Goal: Navigation & Orientation: Locate item on page

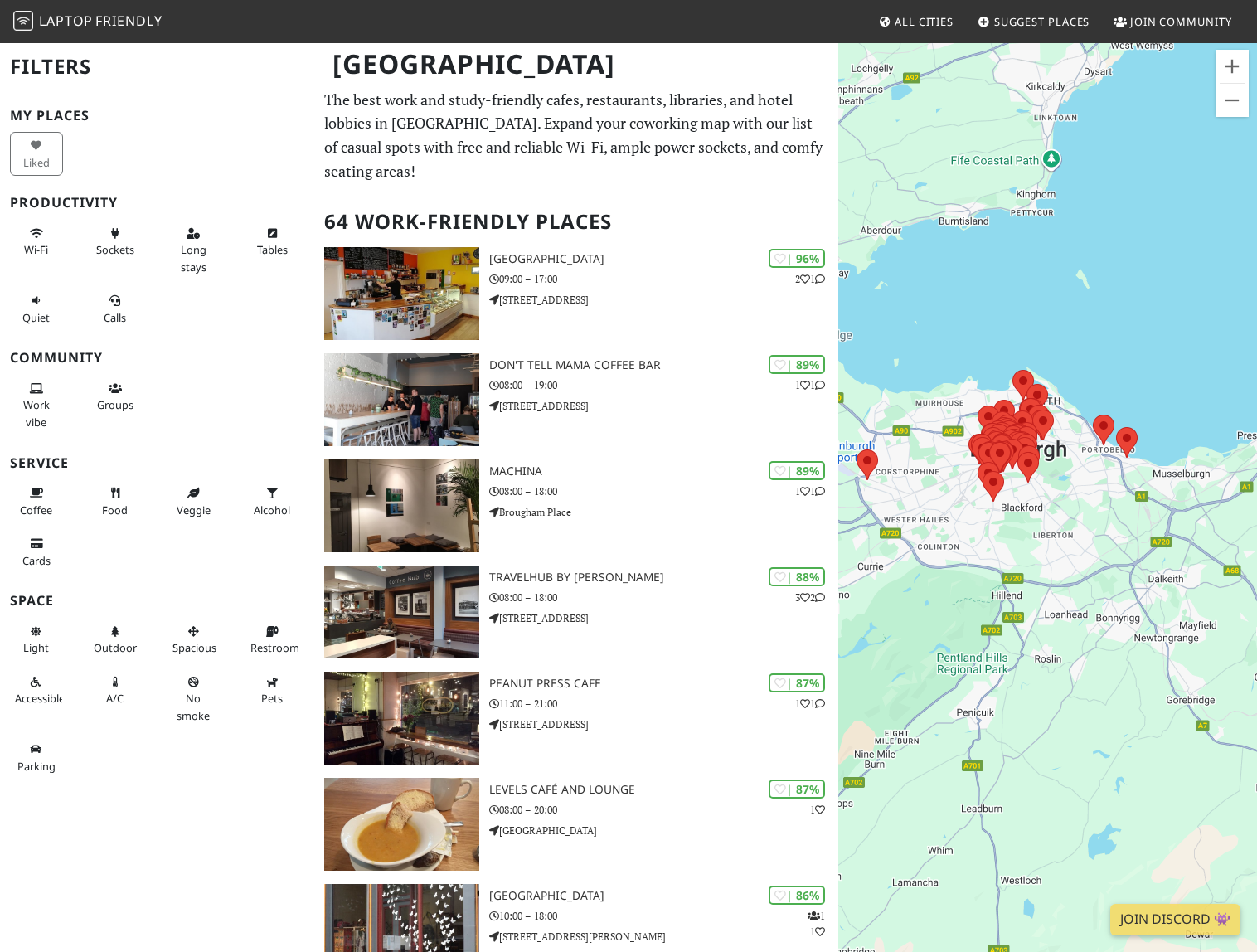
drag, startPoint x: 1034, startPoint y: 646, endPoint x: 954, endPoint y: 563, distance: 115.3
click at [954, 568] on div "To navigate, press the arrow keys." at bounding box center [1047, 517] width 419 height 952
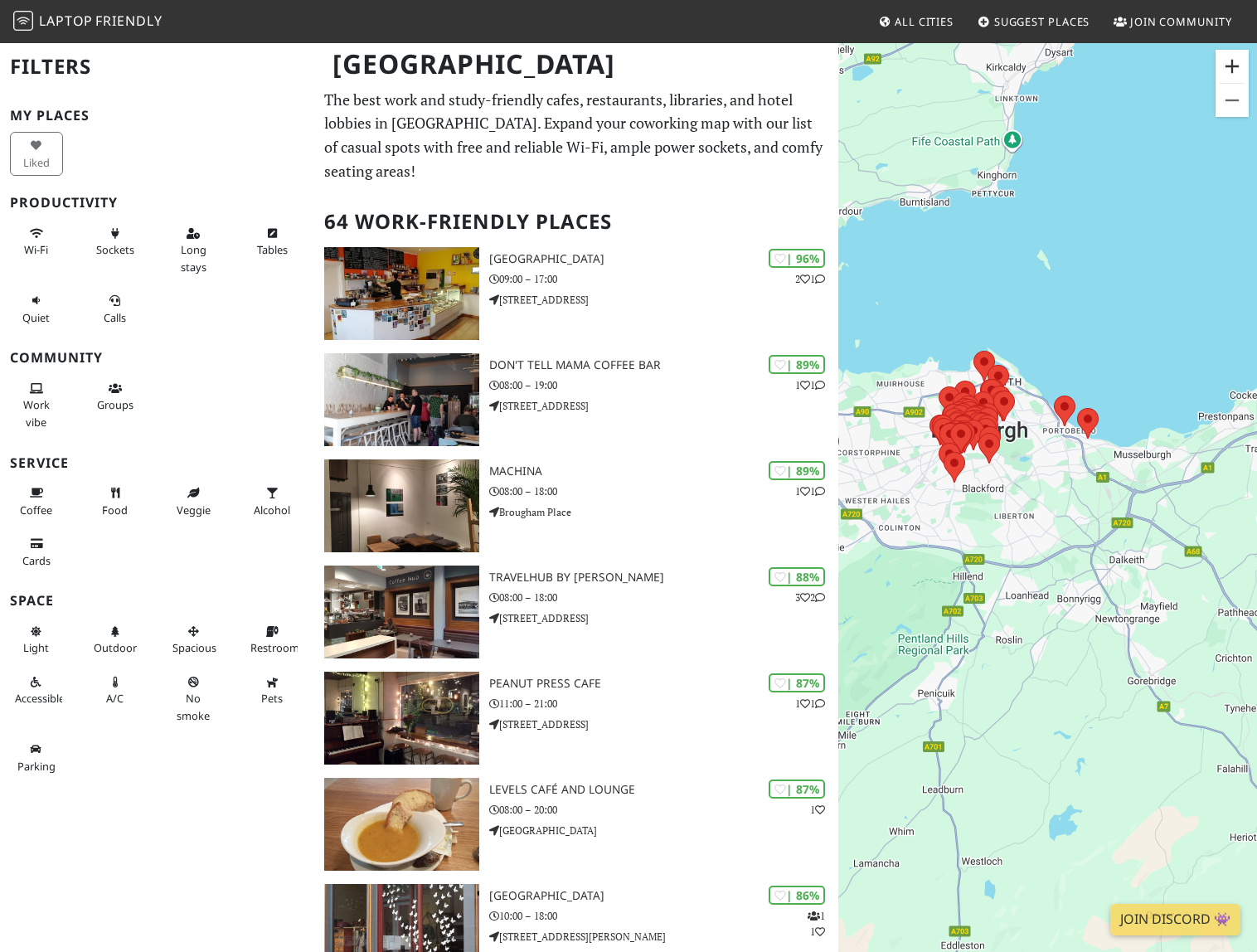
click at [1227, 65] on button "Zoom in" at bounding box center [1232, 65] width 33 height 33
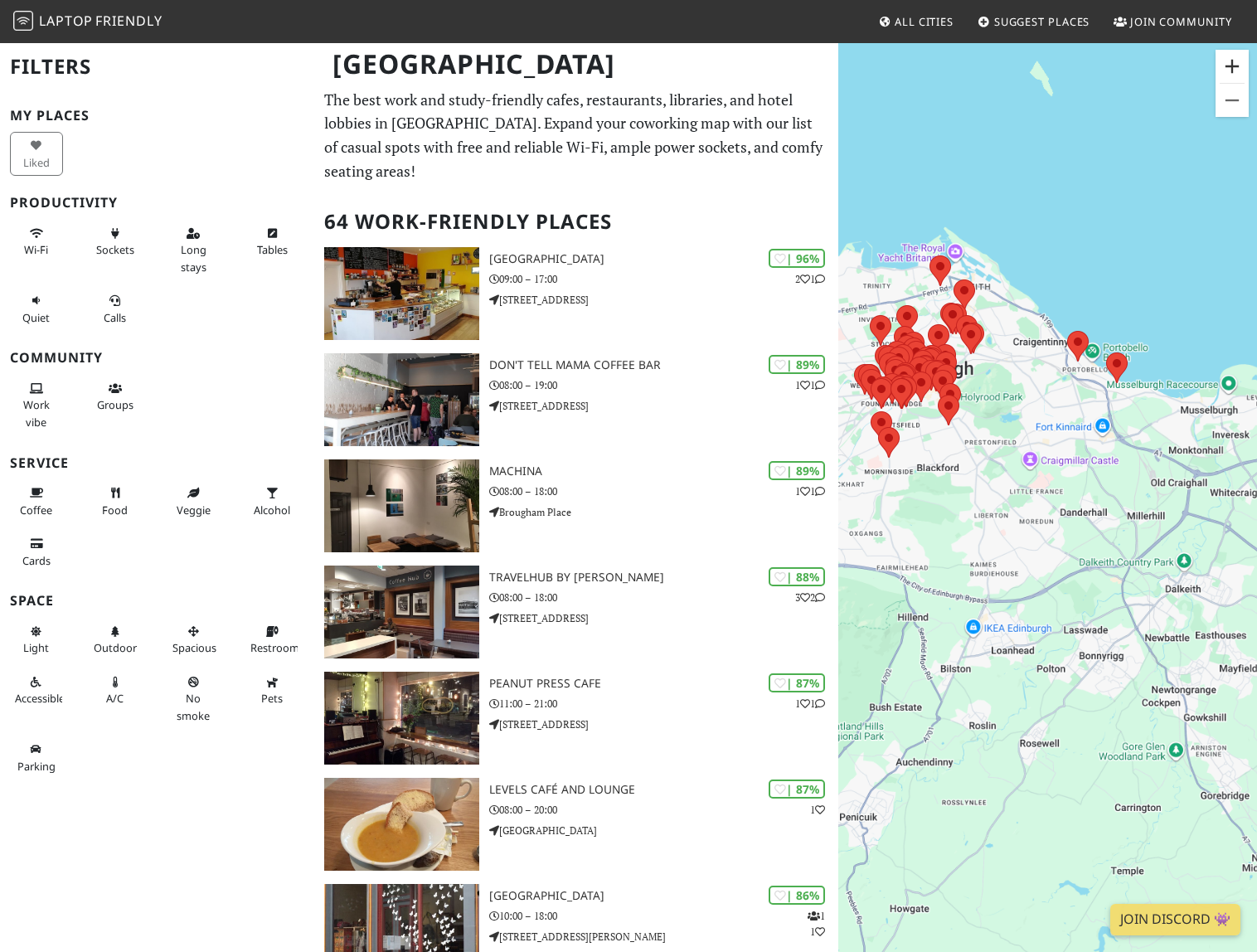
click at [1227, 65] on button "Zoom in" at bounding box center [1232, 65] width 33 height 33
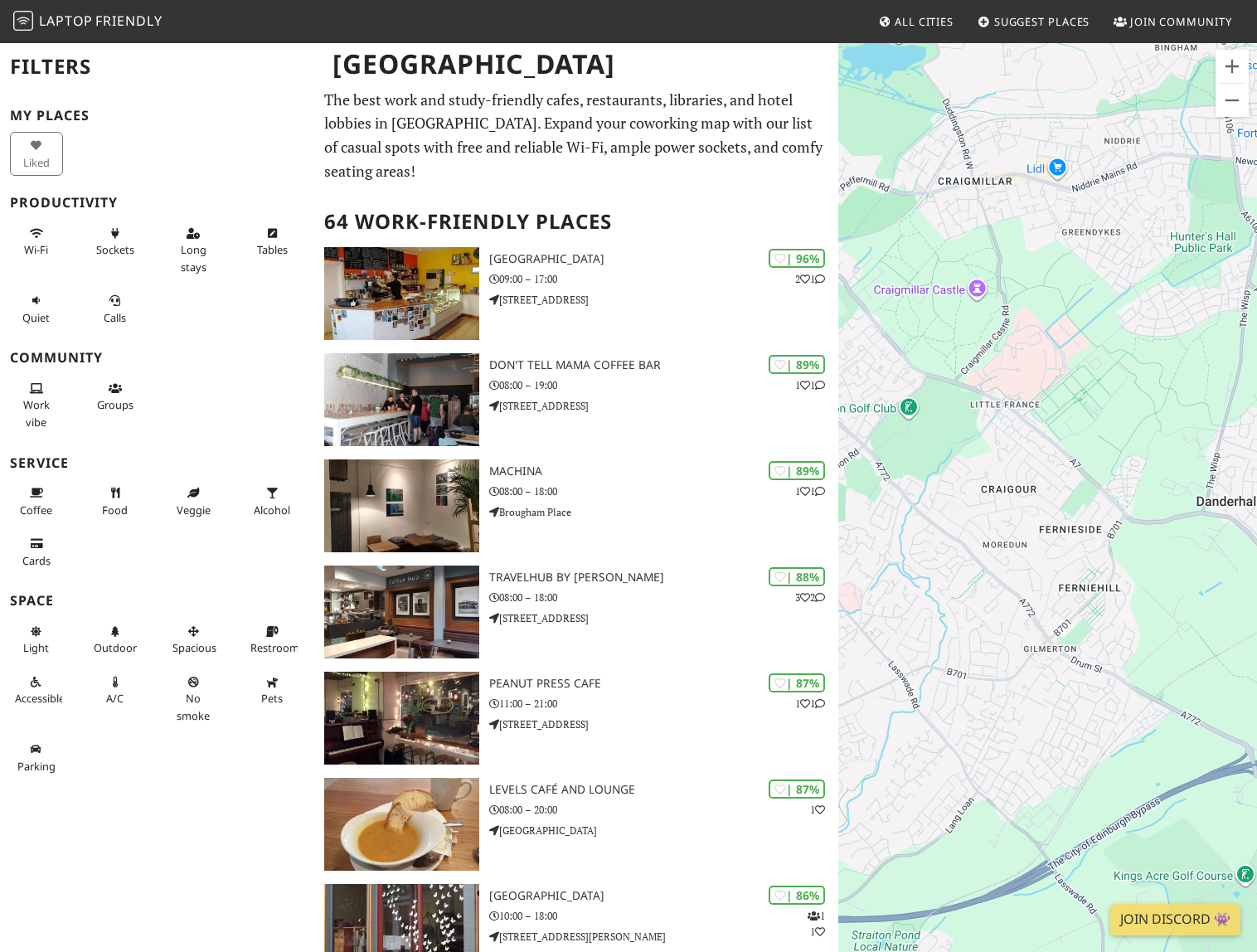
drag, startPoint x: 1051, startPoint y: 212, endPoint x: 1334, endPoint y: 542, distance: 434.7
click at [1256, 542] on html "Laptop Friendly All Cities Suggest Places Join Community [GEOGRAPHIC_DATA] Filt…" at bounding box center [628, 476] width 1257 height 952
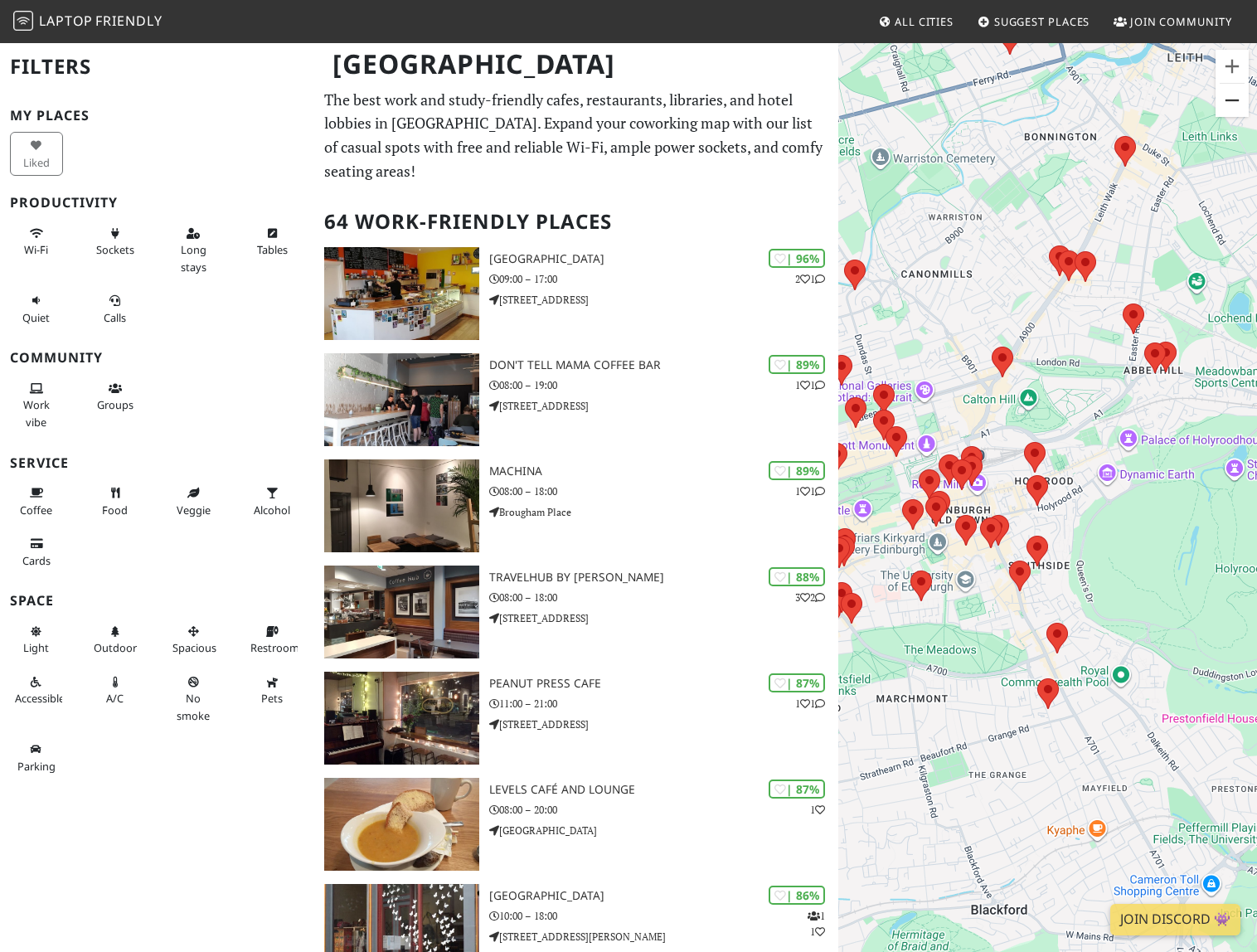
click at [1225, 98] on button "Zoom out" at bounding box center [1232, 100] width 33 height 33
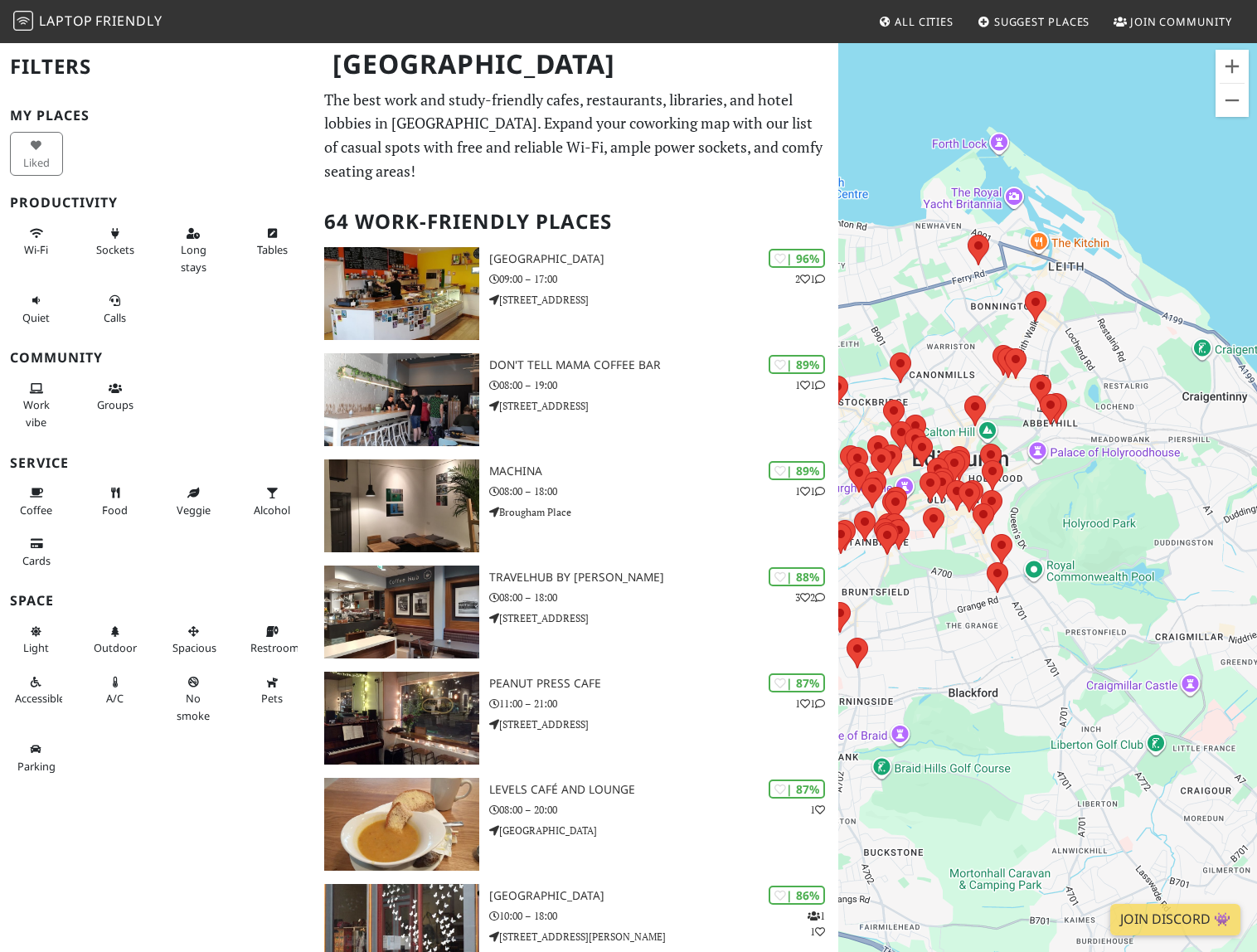
drag, startPoint x: 1188, startPoint y: 367, endPoint x: 990, endPoint y: 254, distance: 228.0
click at [990, 255] on div "To navigate, press the arrow keys." at bounding box center [1047, 517] width 419 height 952
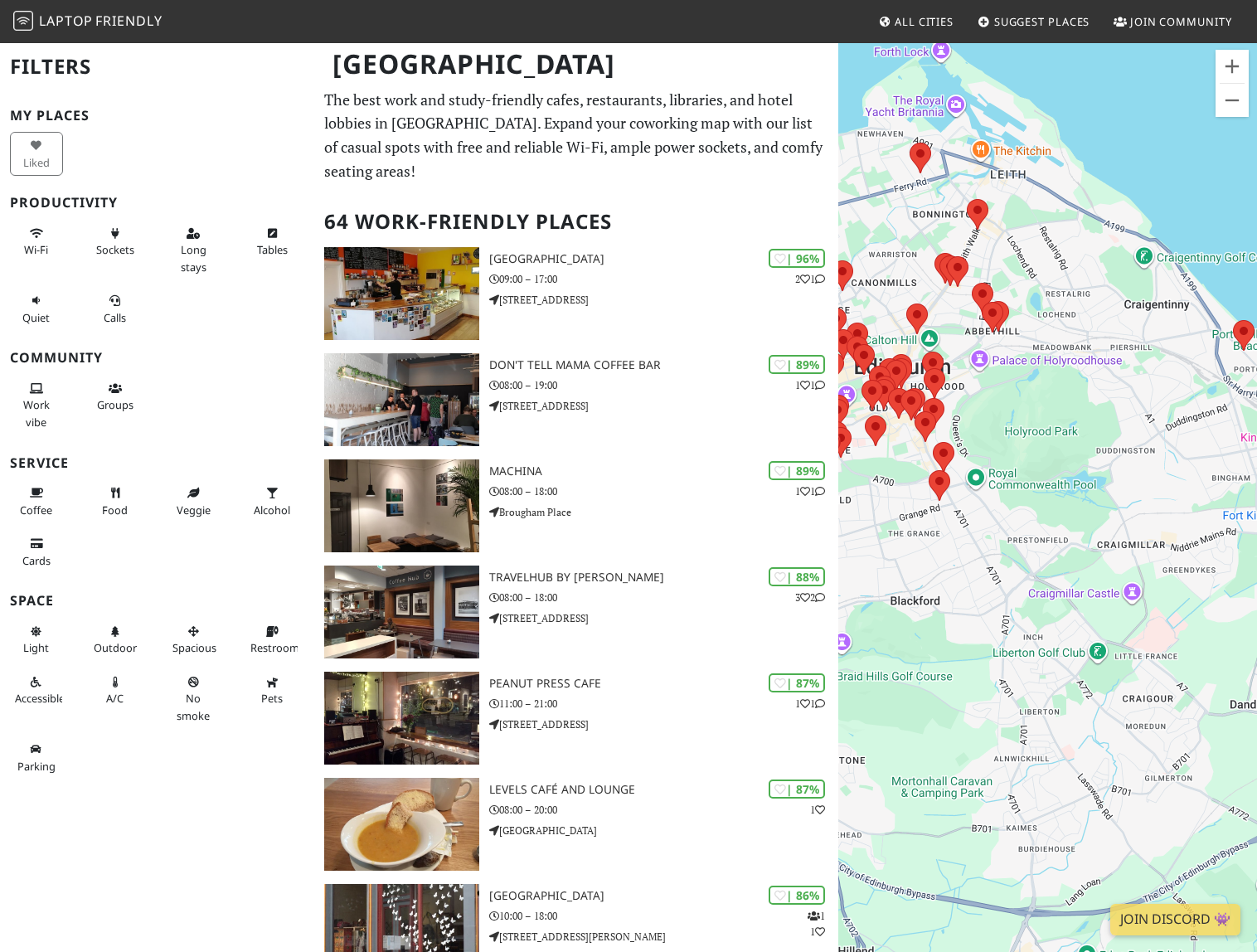
drag, startPoint x: 990, startPoint y: 254, endPoint x: 1093, endPoint y: 258, distance: 103.1
click at [1090, 258] on div "To navigate, press the arrow keys." at bounding box center [1047, 517] width 419 height 952
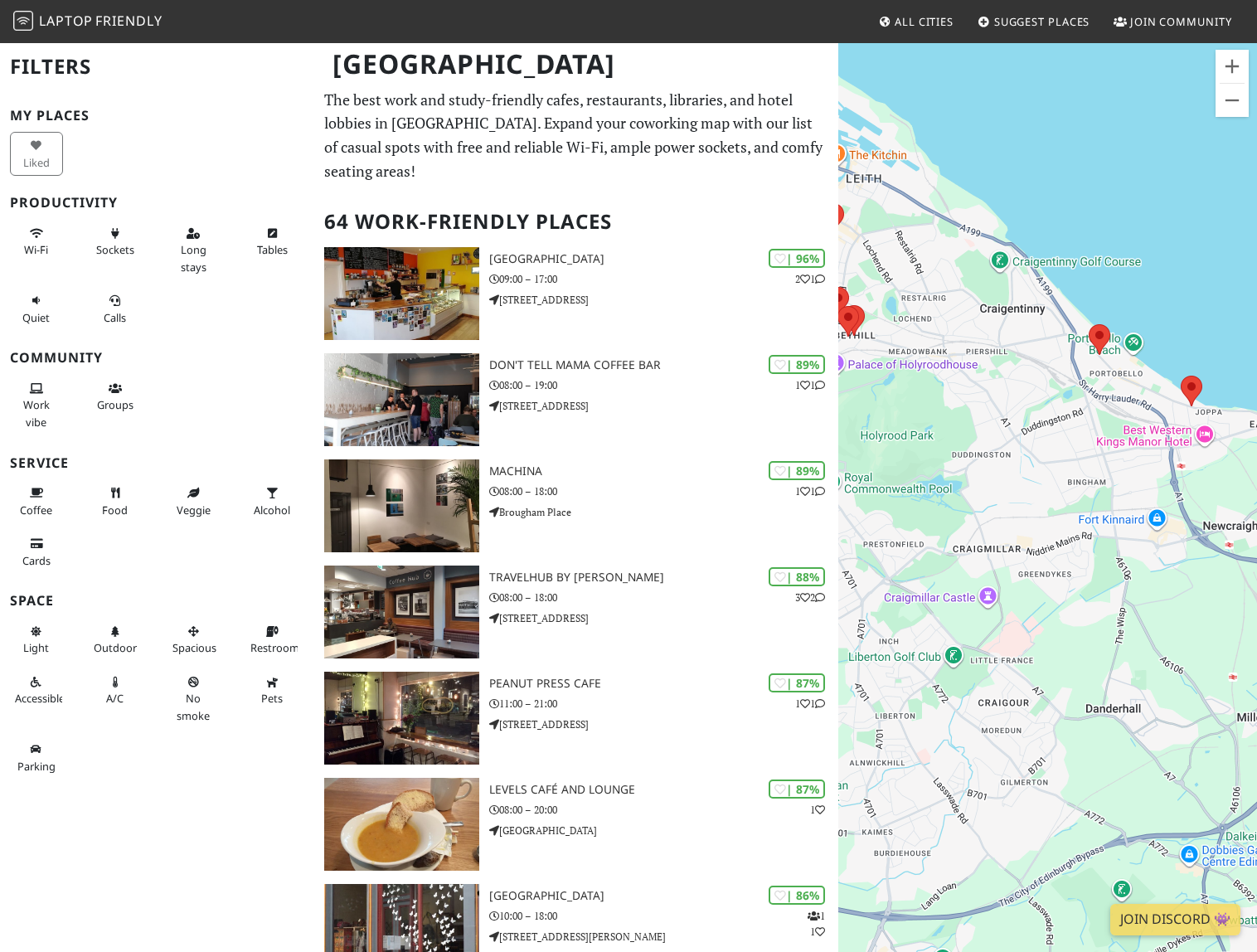
drag, startPoint x: 971, startPoint y: 337, endPoint x: 883, endPoint y: 337, distance: 88.0
click at [883, 337] on div "To navigate, press the arrow keys." at bounding box center [1047, 517] width 419 height 952
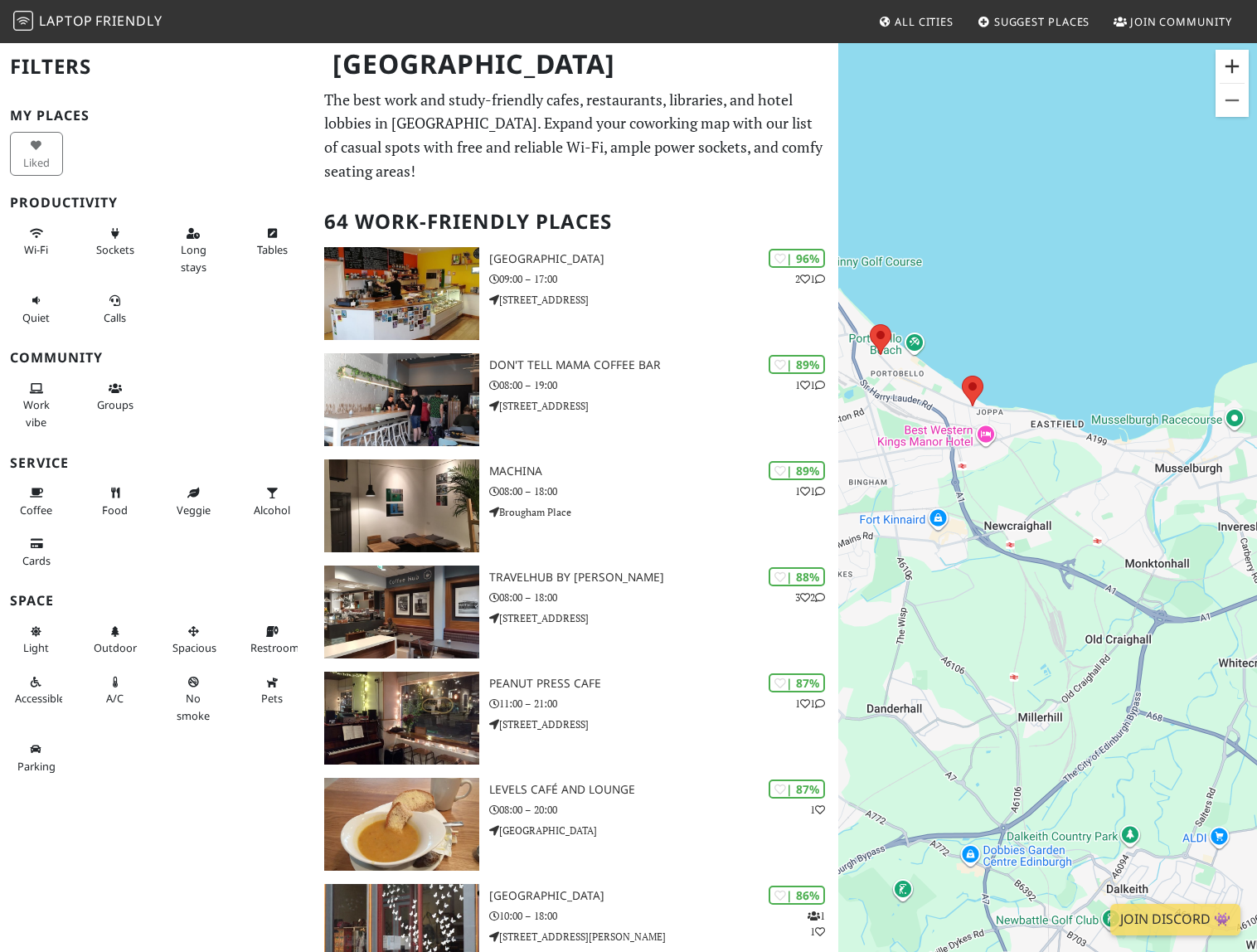
click at [1235, 71] on button "Zoom in" at bounding box center [1232, 65] width 33 height 33
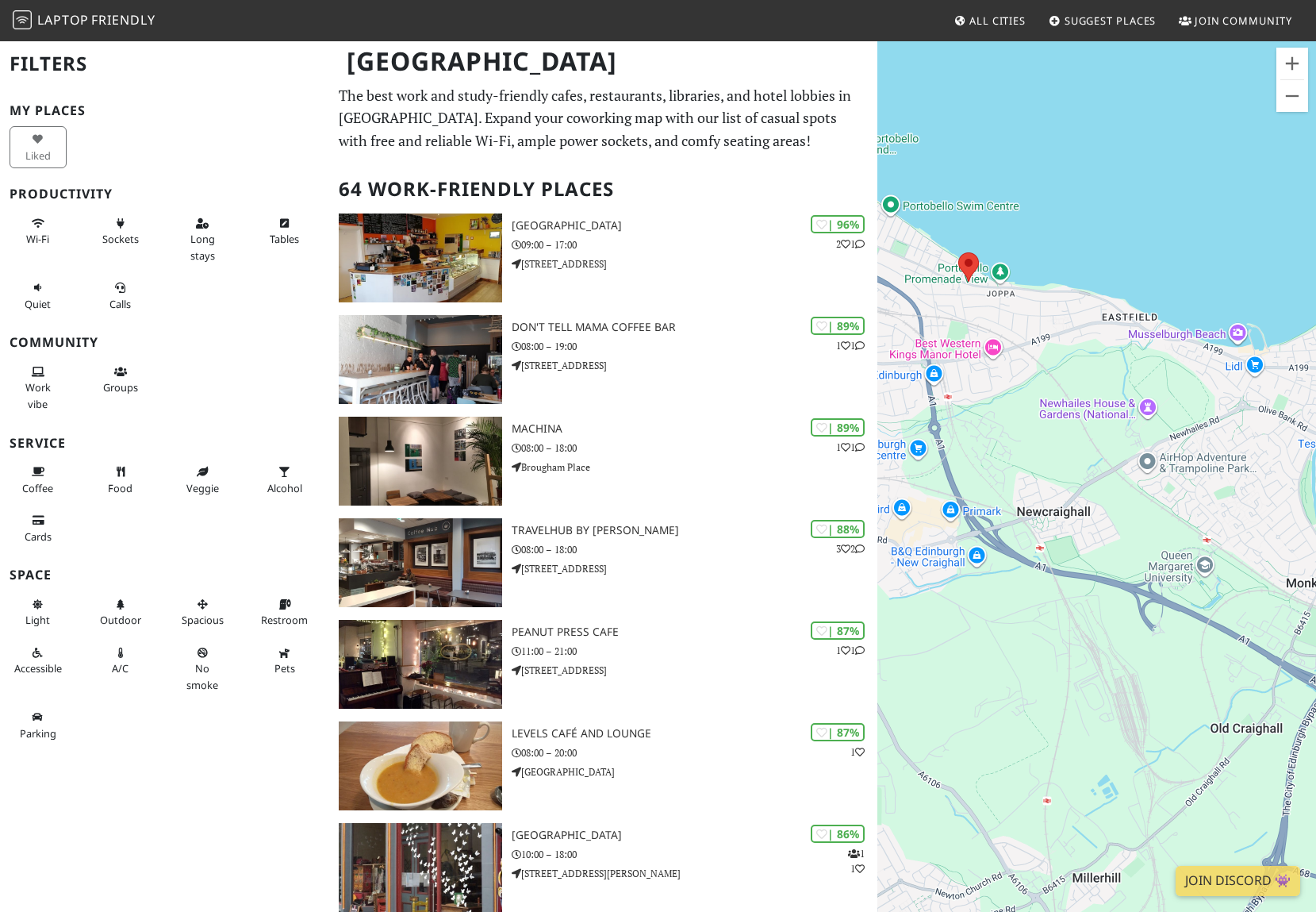
drag, startPoint x: 971, startPoint y: 432, endPoint x: 1113, endPoint y: 517, distance: 165.5
click at [1113, 517] on div "To navigate, press the arrow keys." at bounding box center [1097, 495] width 439 height 912
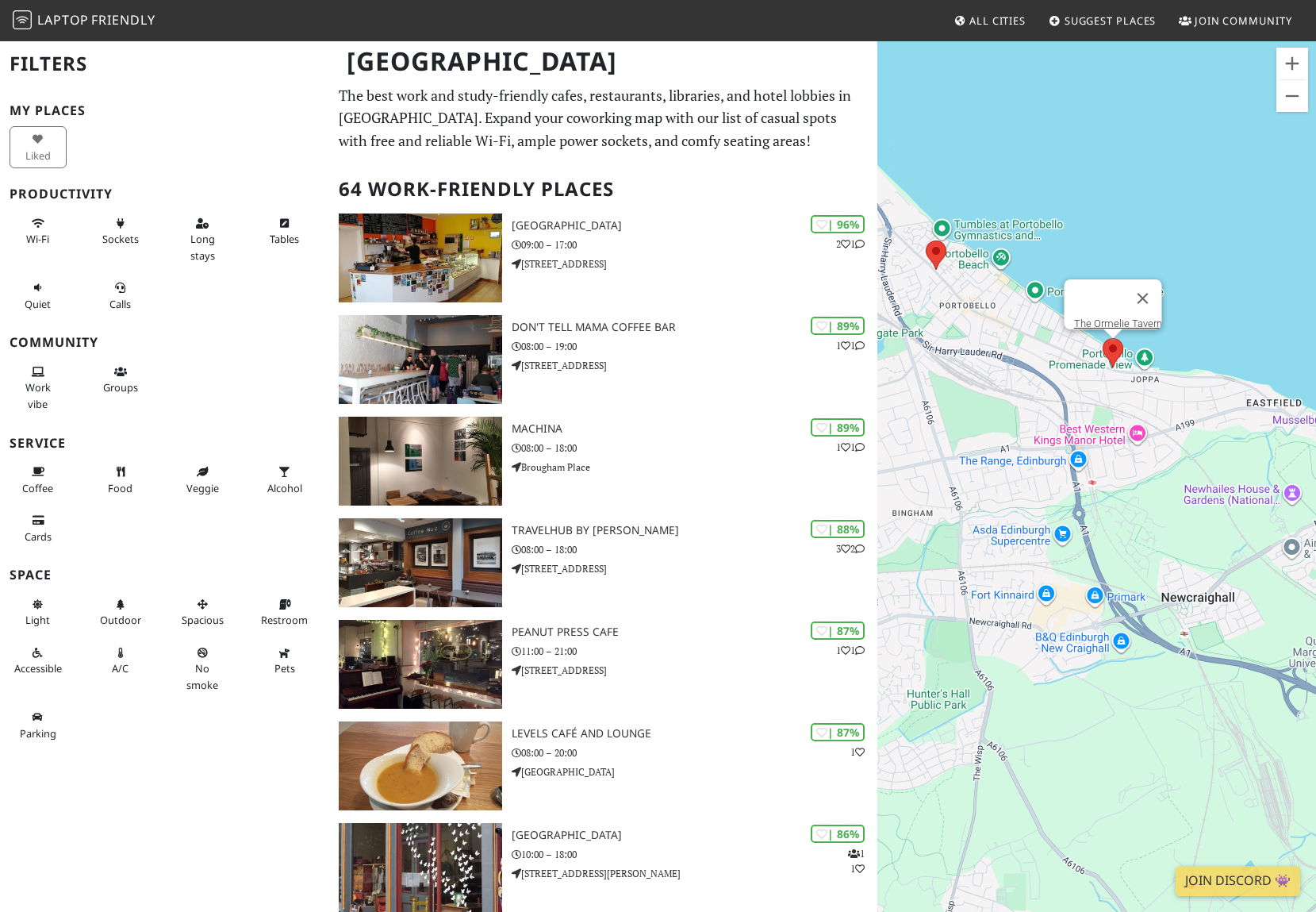
click at [1102, 338] on area at bounding box center [1102, 338] width 0 height 0
click at [1009, 325] on div "To navigate, press the arrow keys. The [GEOGRAPHIC_DATA]" at bounding box center [1097, 495] width 439 height 912
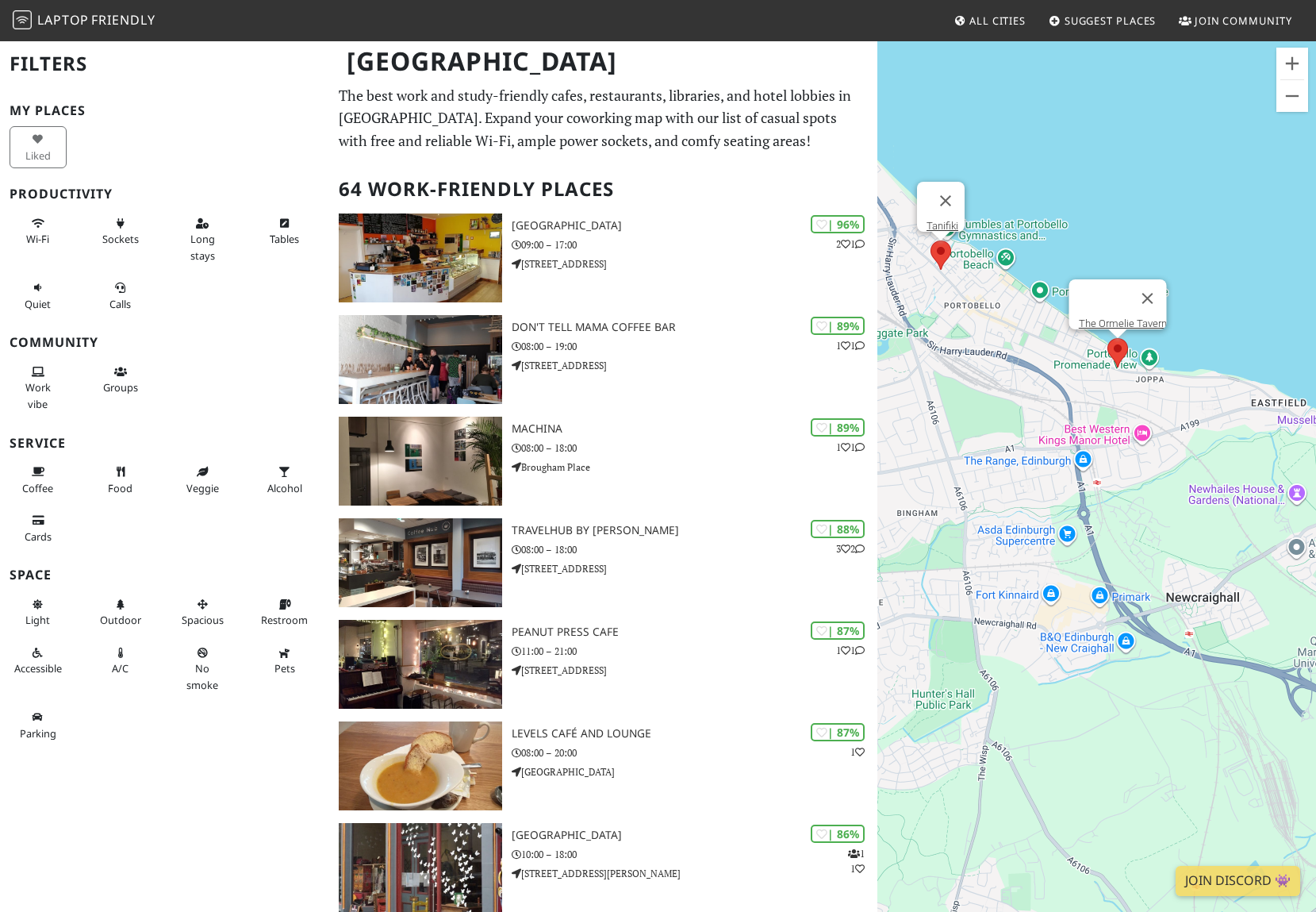
click at [934, 260] on div "To navigate, press the arrow keys. The Ormelie Tavern Tanifiki" at bounding box center [1097, 495] width 439 height 912
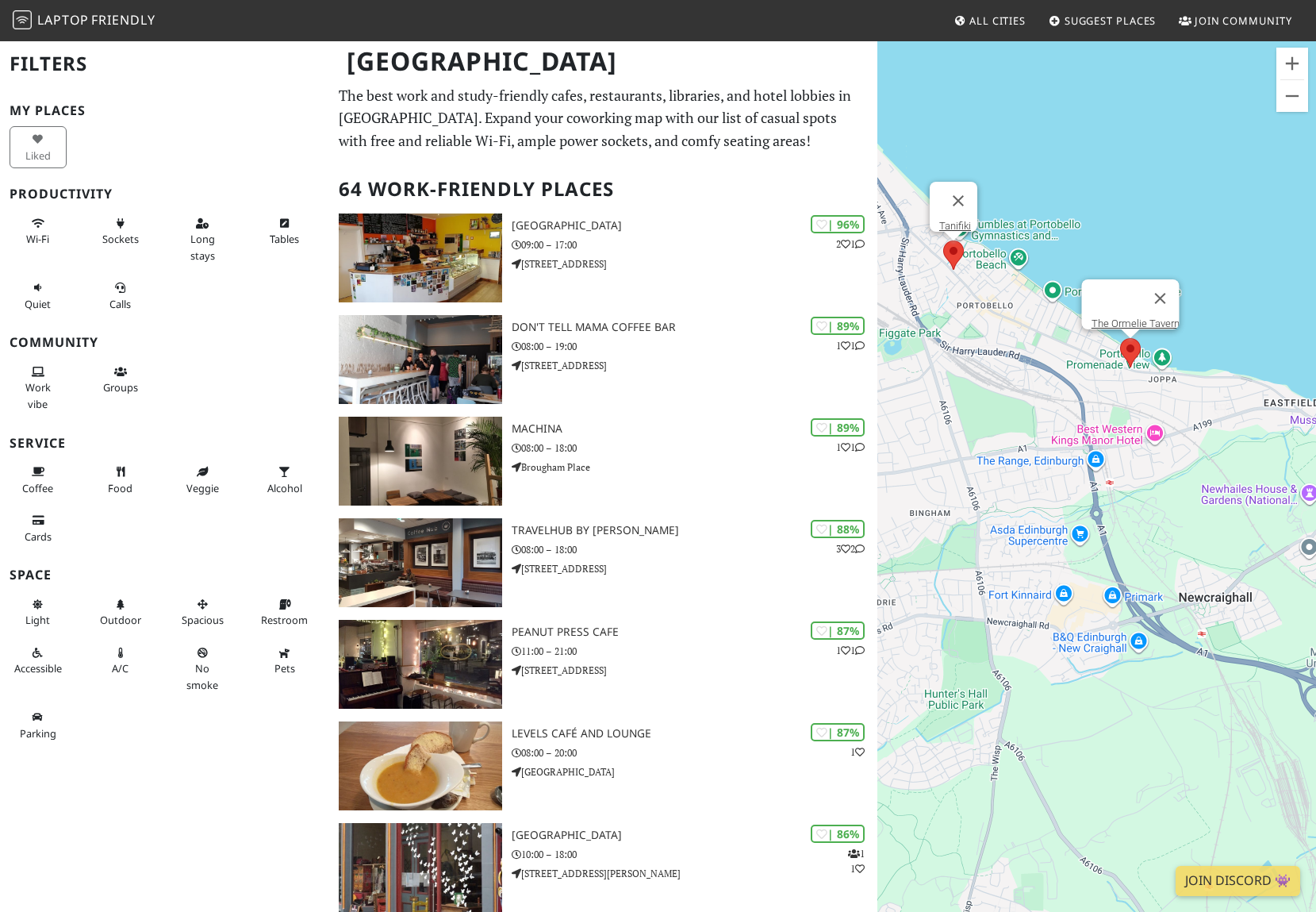
click at [943, 240] on area at bounding box center [943, 240] width 0 height 0
click at [967, 183] on button "Close" at bounding box center [958, 200] width 38 height 38
click at [1202, 118] on div "To navigate, press the arrow keys." at bounding box center [1097, 495] width 439 height 912
click at [1202, 96] on button "Zoom out" at bounding box center [1292, 96] width 31 height 31
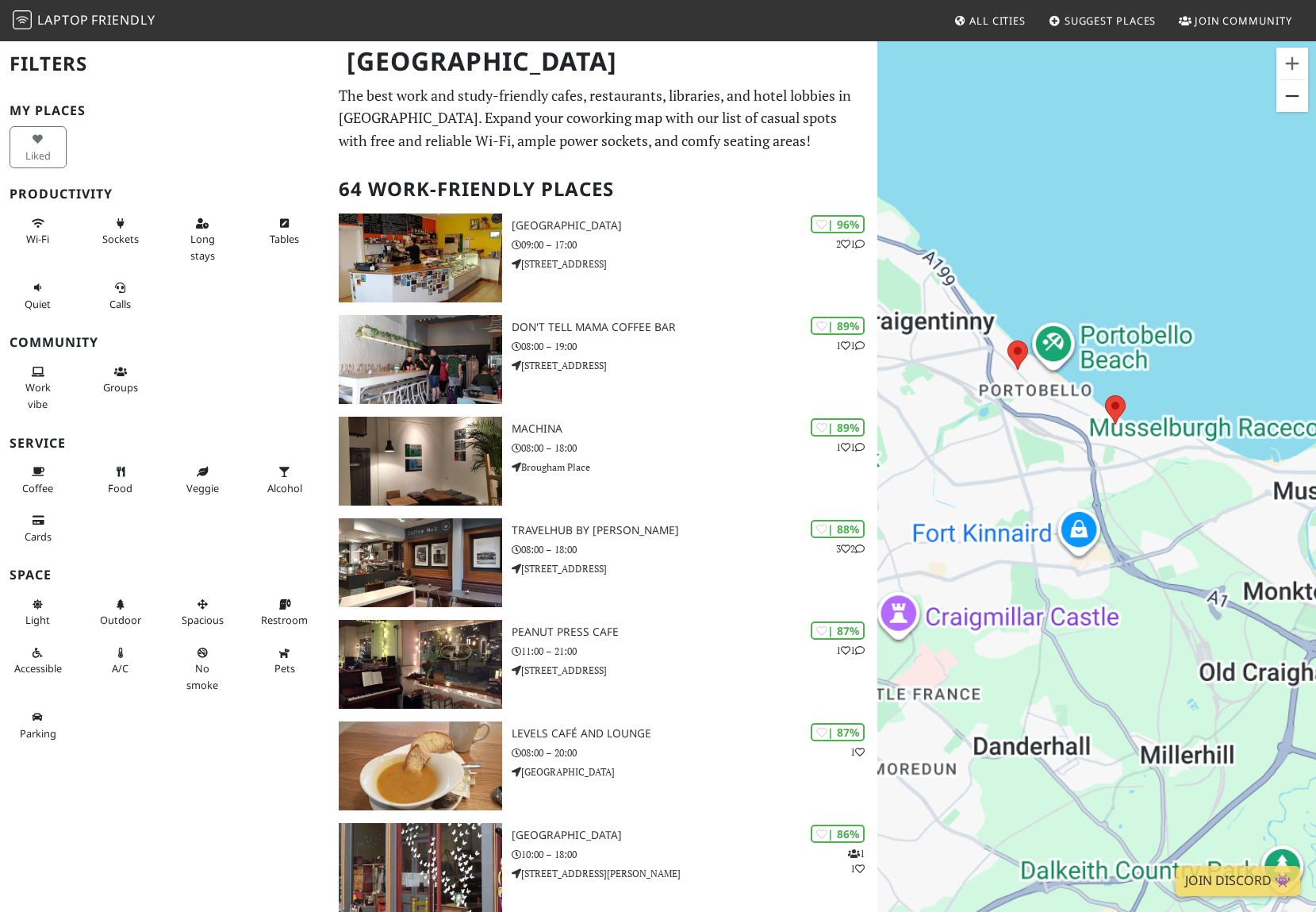
click at [1202, 96] on button "Zoom out" at bounding box center [1292, 96] width 31 height 31
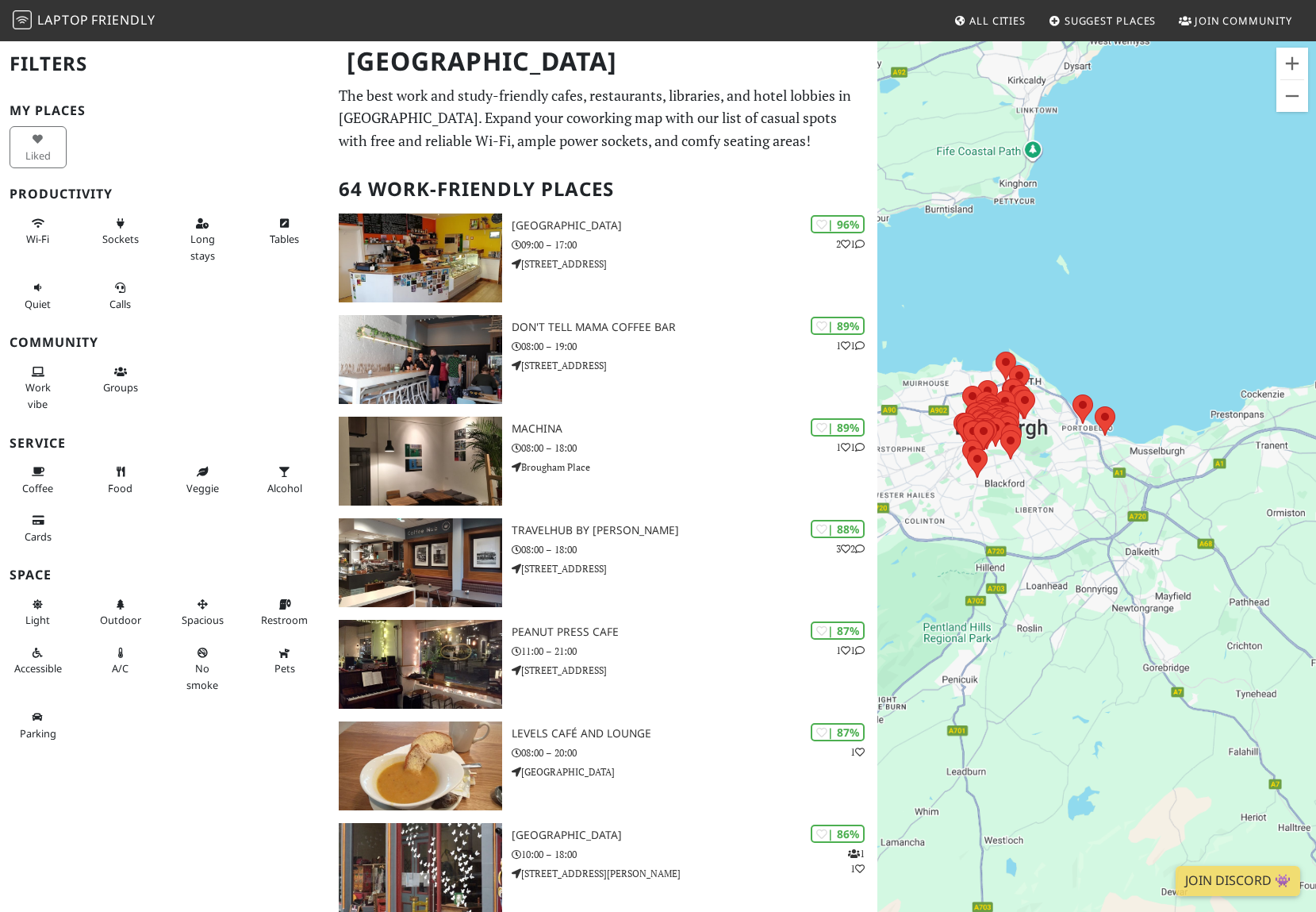
drag, startPoint x: 1103, startPoint y: 368, endPoint x: 1082, endPoint y: 286, distance: 84.6
click at [1093, 305] on div "To navigate, press the arrow keys." at bounding box center [1097, 495] width 439 height 912
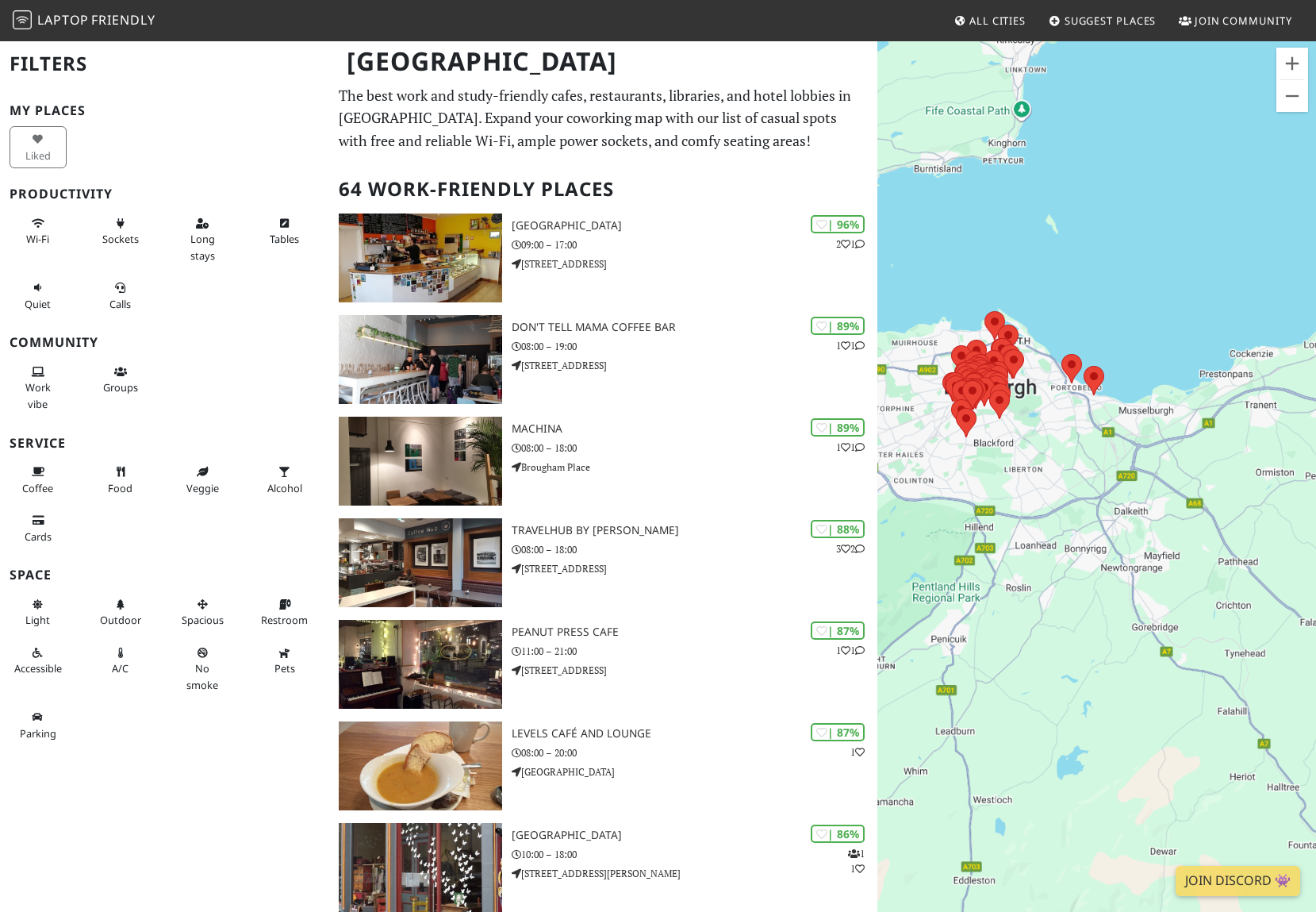
drag, startPoint x: 1089, startPoint y: 447, endPoint x: 1114, endPoint y: 447, distance: 25.0
click at [1114, 447] on div "To navigate, press the arrow keys." at bounding box center [1097, 495] width 439 height 912
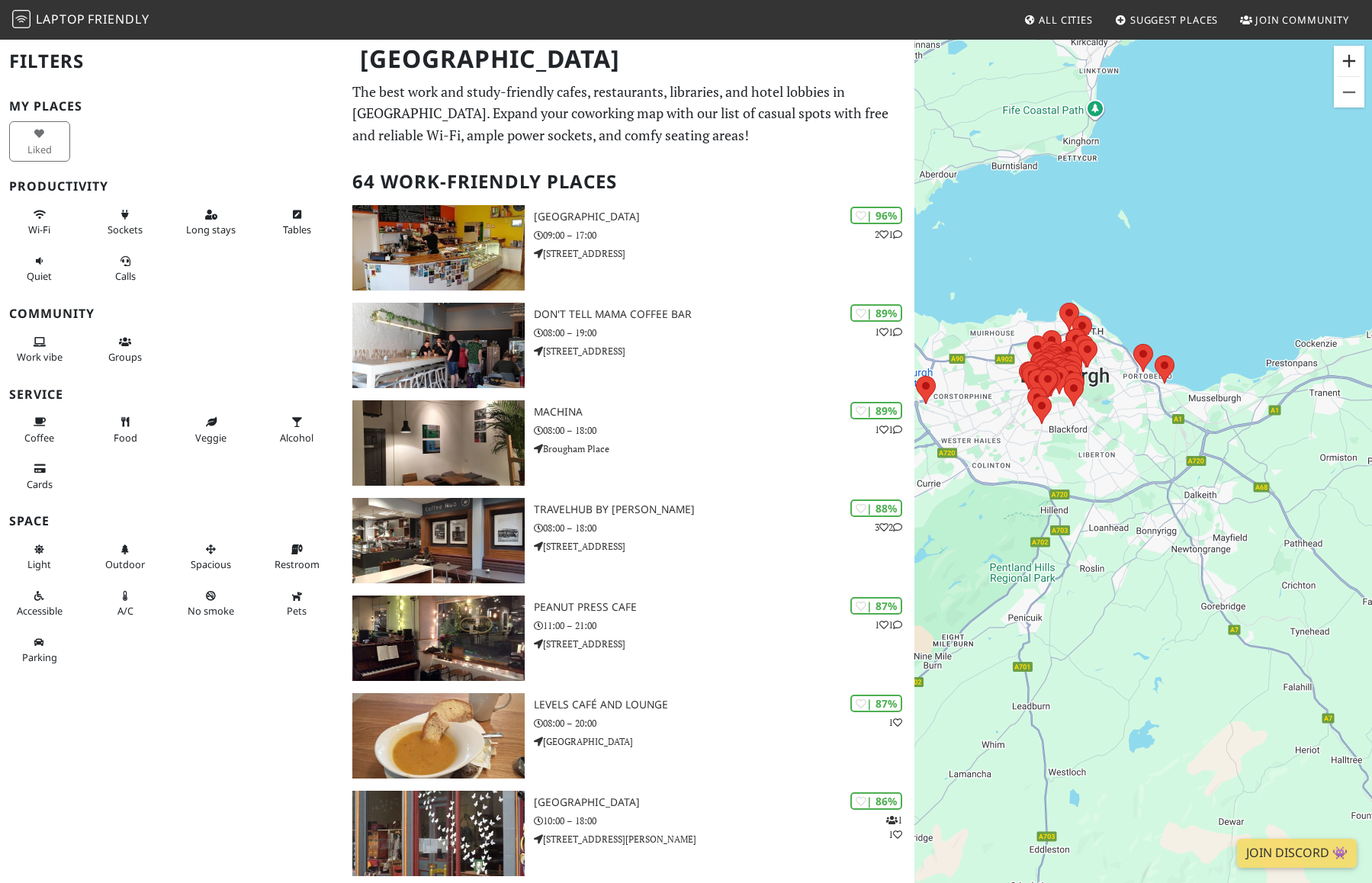
click at [1156, 57] on button "Zoom in" at bounding box center [1349, 60] width 30 height 30
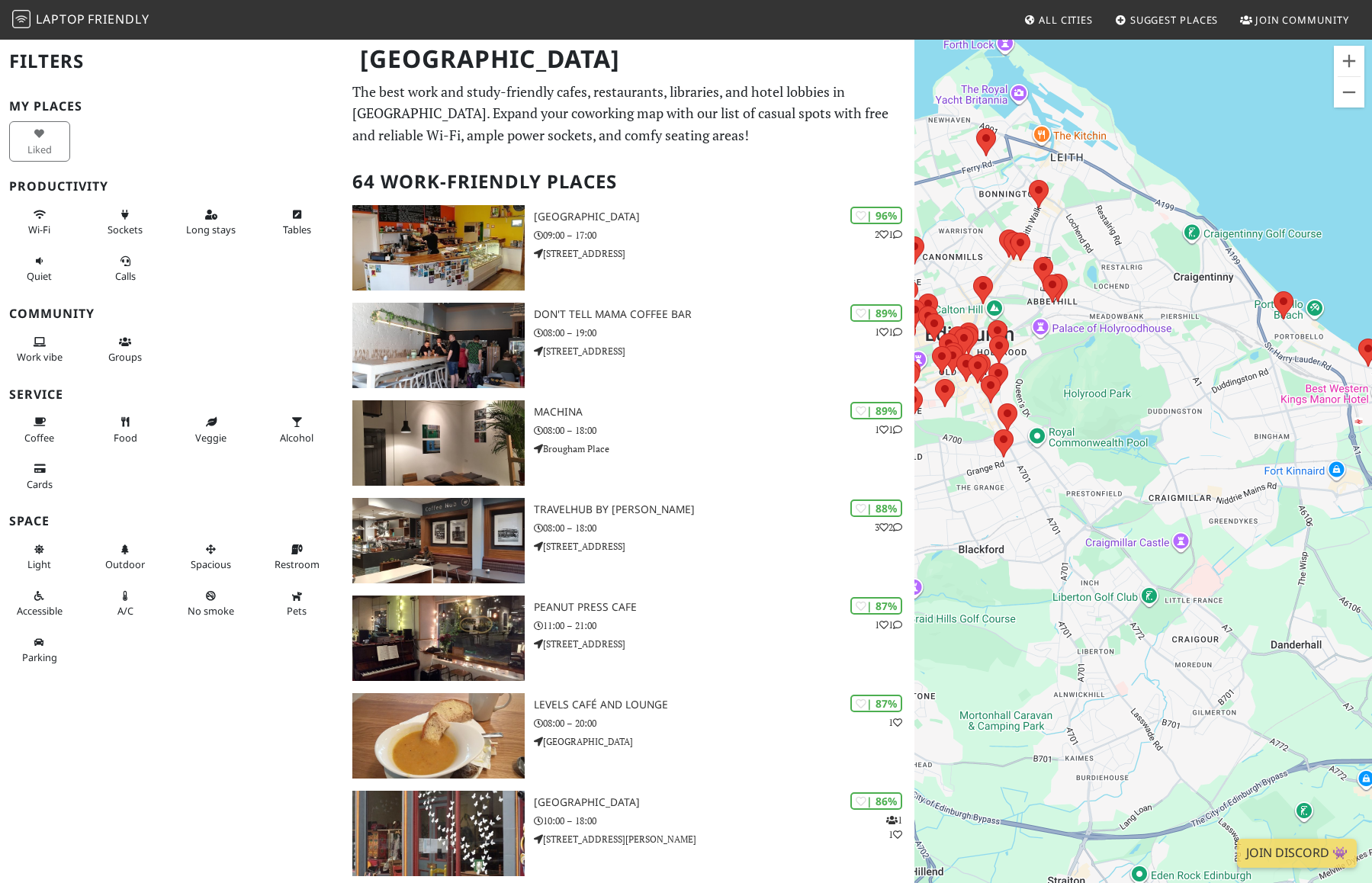
drag, startPoint x: 1051, startPoint y: 153, endPoint x: 1203, endPoint y: 443, distance: 327.4
click at [1156, 443] on div "To navigate, press the arrow keys." at bounding box center [1143, 479] width 457 height 883
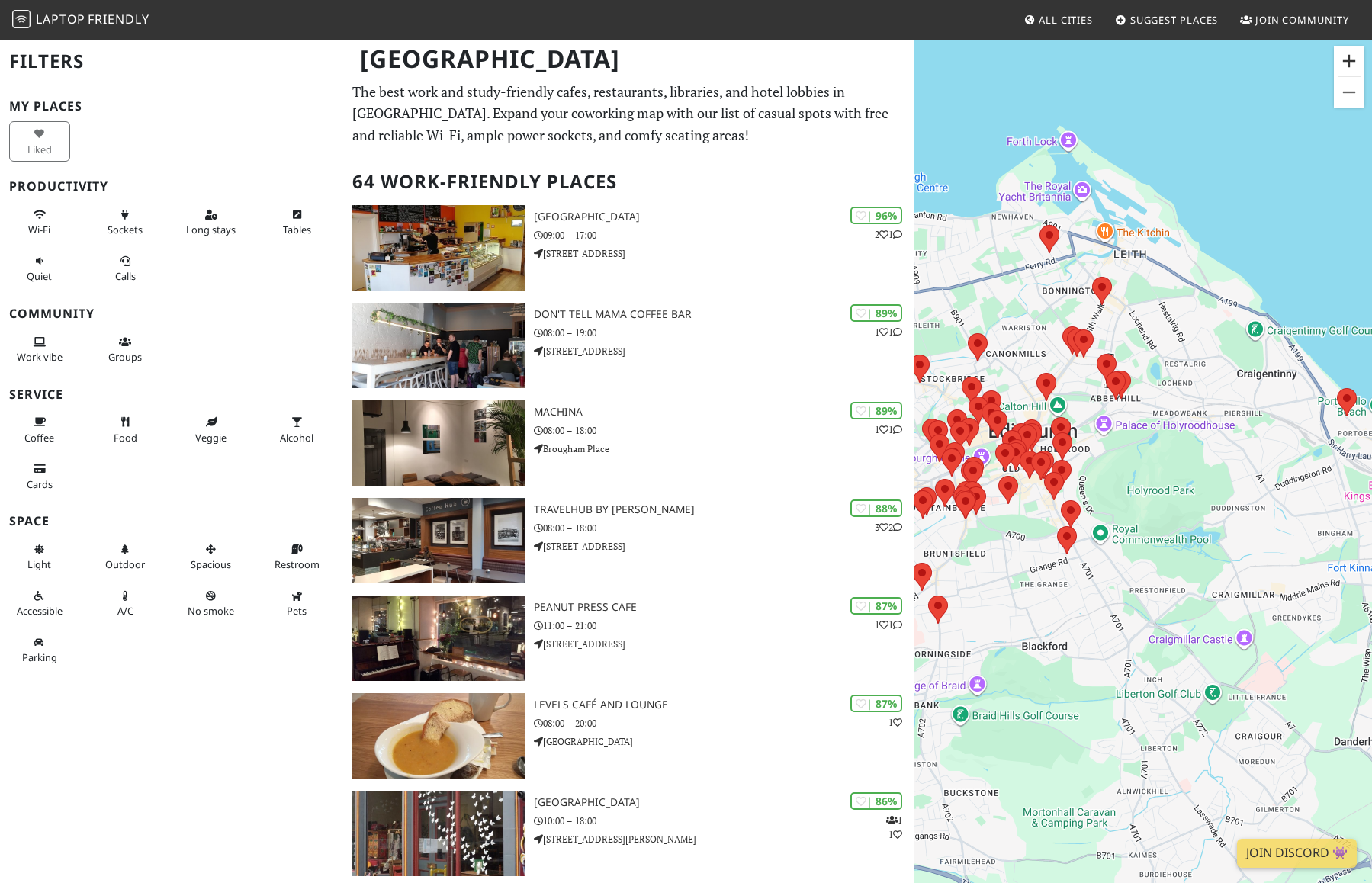
click at [1156, 66] on button "Zoom in" at bounding box center [1349, 60] width 30 height 30
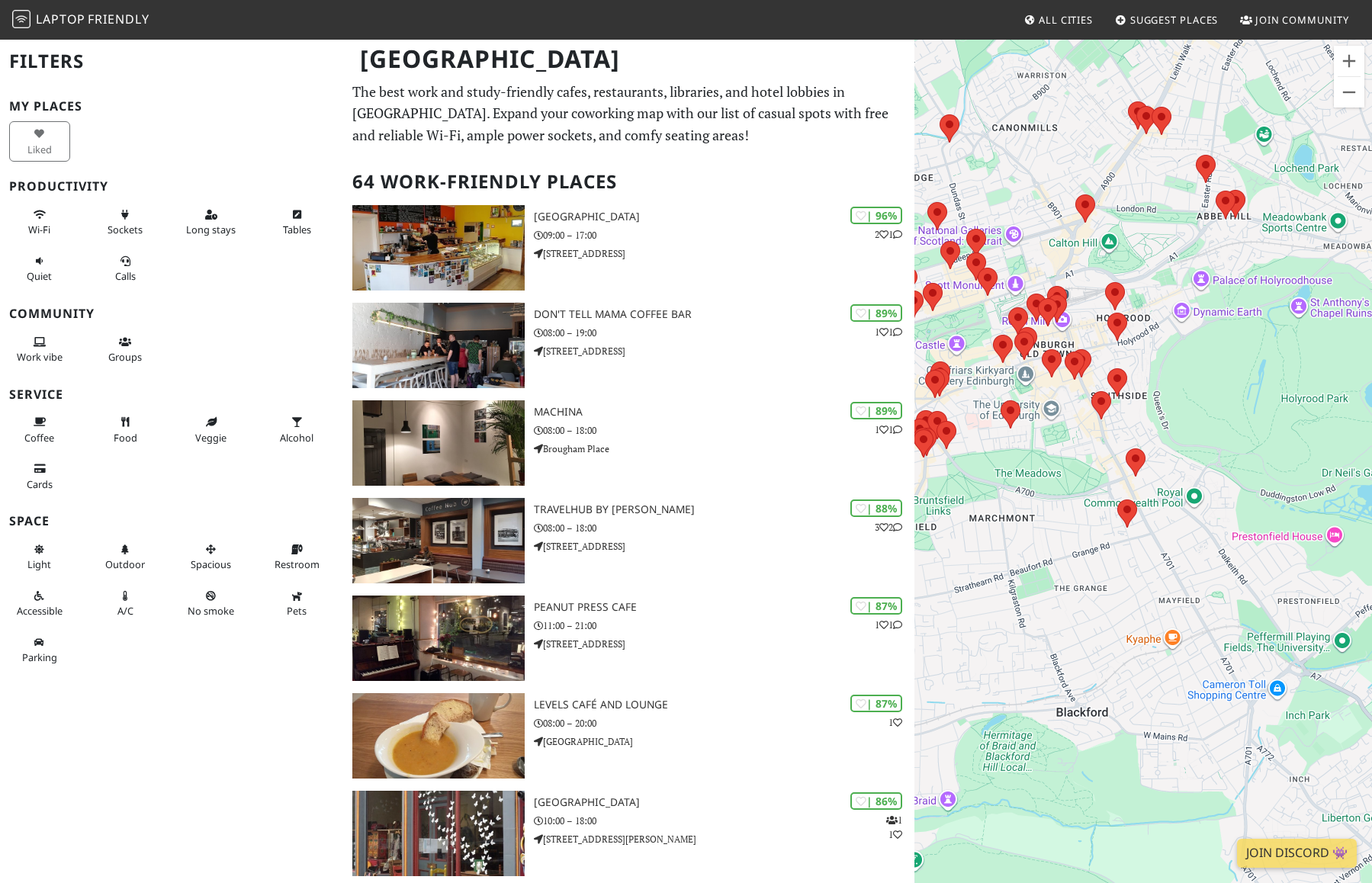
drag, startPoint x: 1162, startPoint y: 280, endPoint x: 1299, endPoint y: 179, distance: 170.2
click at [1156, 179] on div "To navigate, press the arrow keys." at bounding box center [1143, 479] width 457 height 883
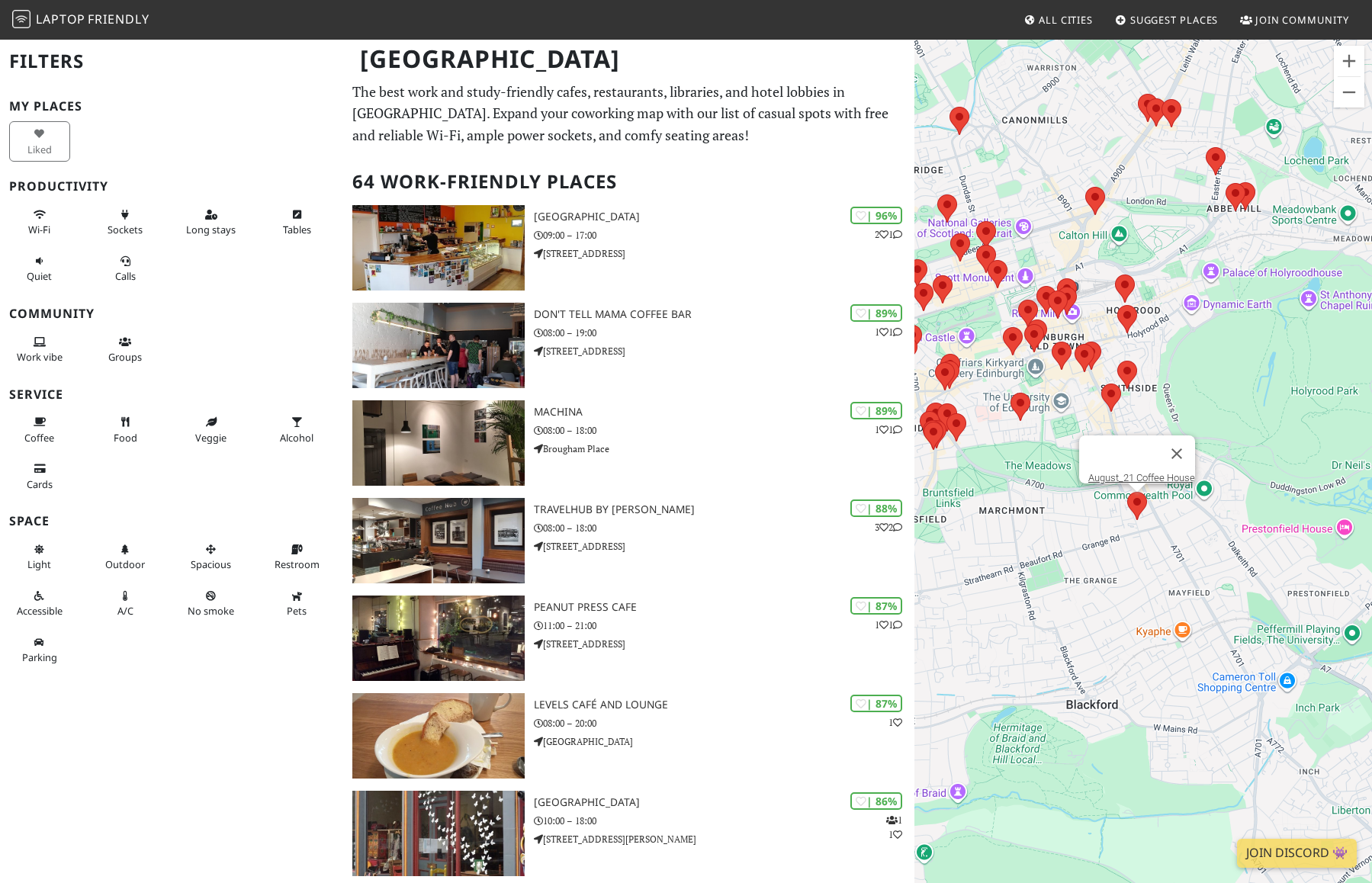
click at [1127, 492] on area at bounding box center [1127, 492] width 0 height 0
click at [1156, 442] on button "Close" at bounding box center [1177, 453] width 36 height 36
click at [1136, 441] on area at bounding box center [1136, 441] width 0 height 0
click at [1072, 447] on div "To navigate, press the arrow keys. Historic Environment [GEOGRAPHIC_DATA]" at bounding box center [1143, 479] width 457 height 883
